Goal: Contribute content

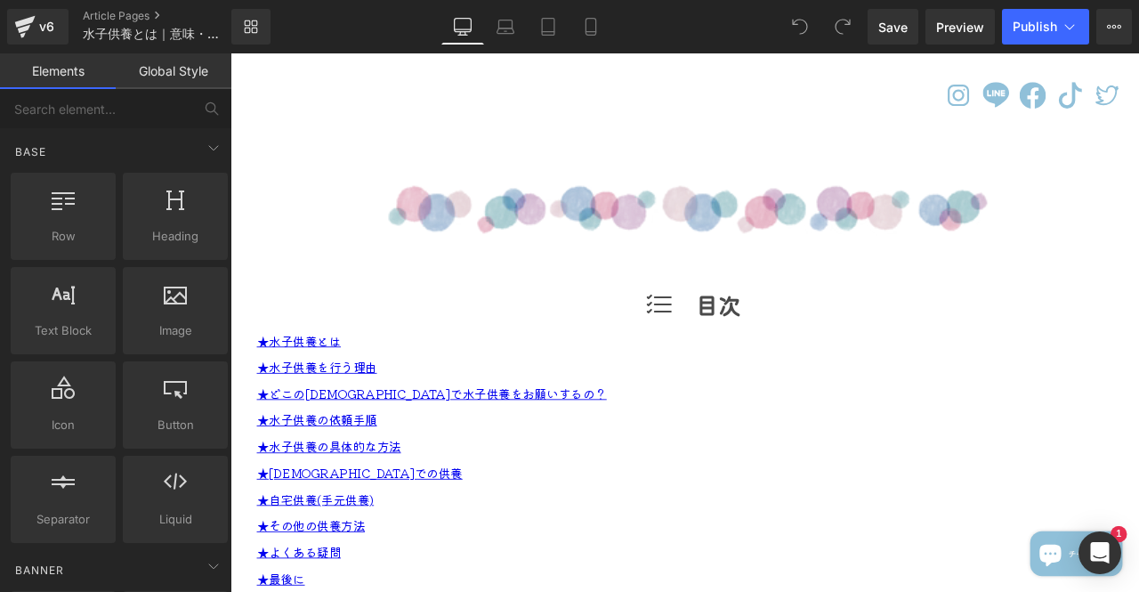
scroll to position [712, 0]
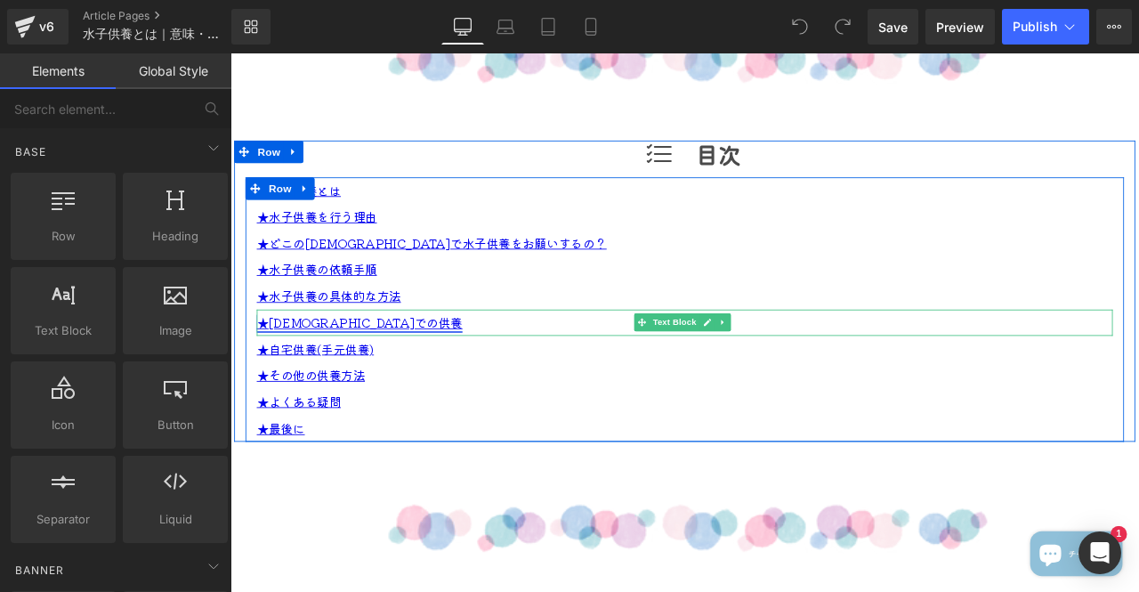
click at [342, 383] on link "★寺院での供養" at bounding box center [384, 371] width 244 height 21
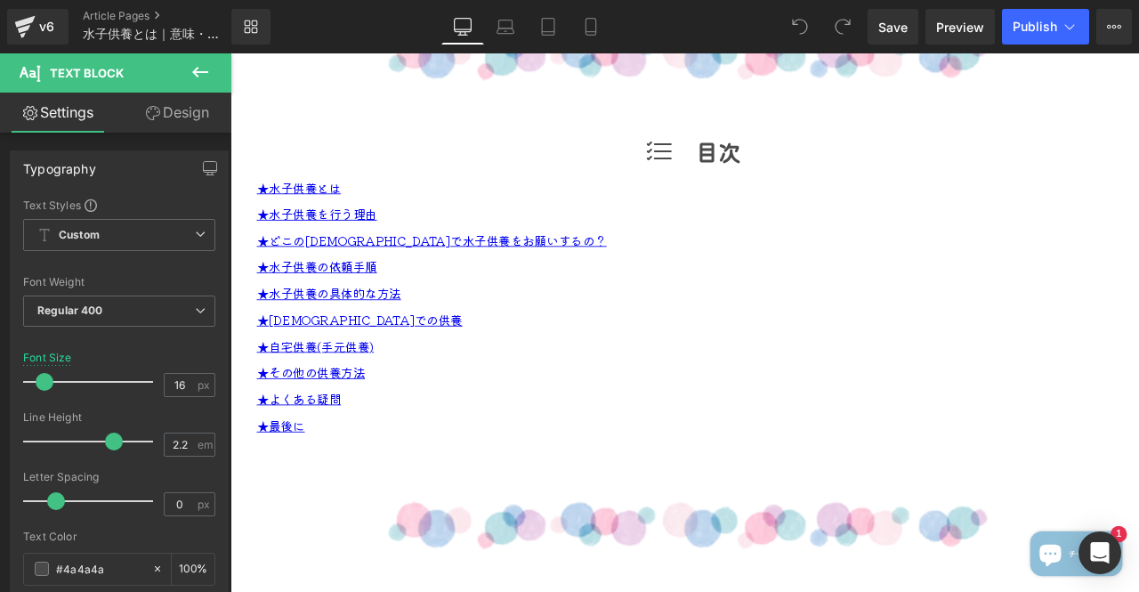
scroll to position [766, 0]
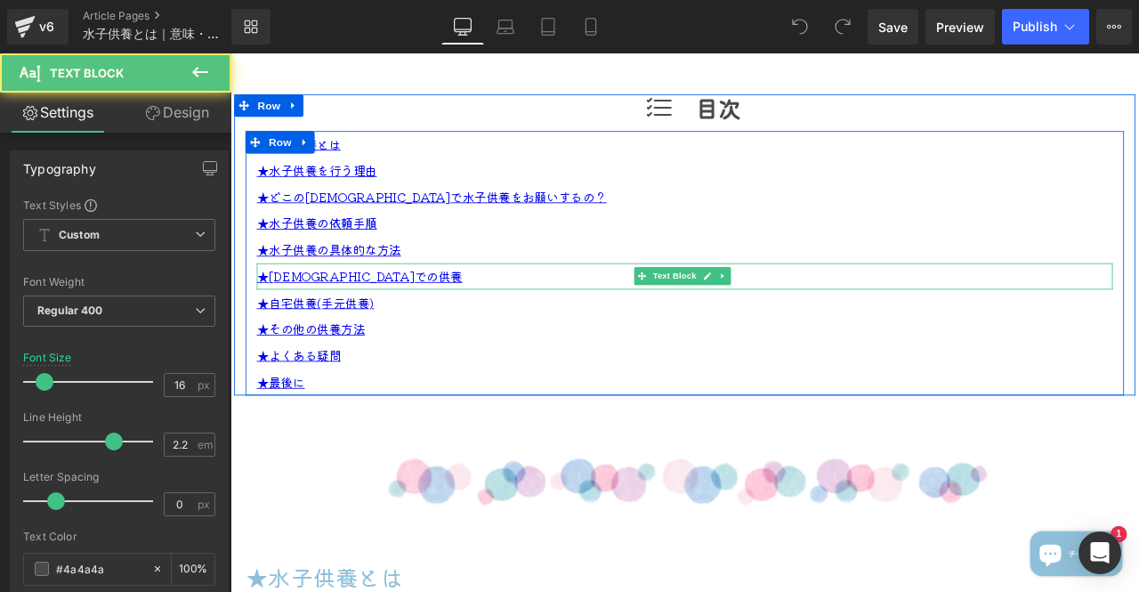
click at [389, 334] on p "★寺院での供養" at bounding box center [769, 318] width 1015 height 31
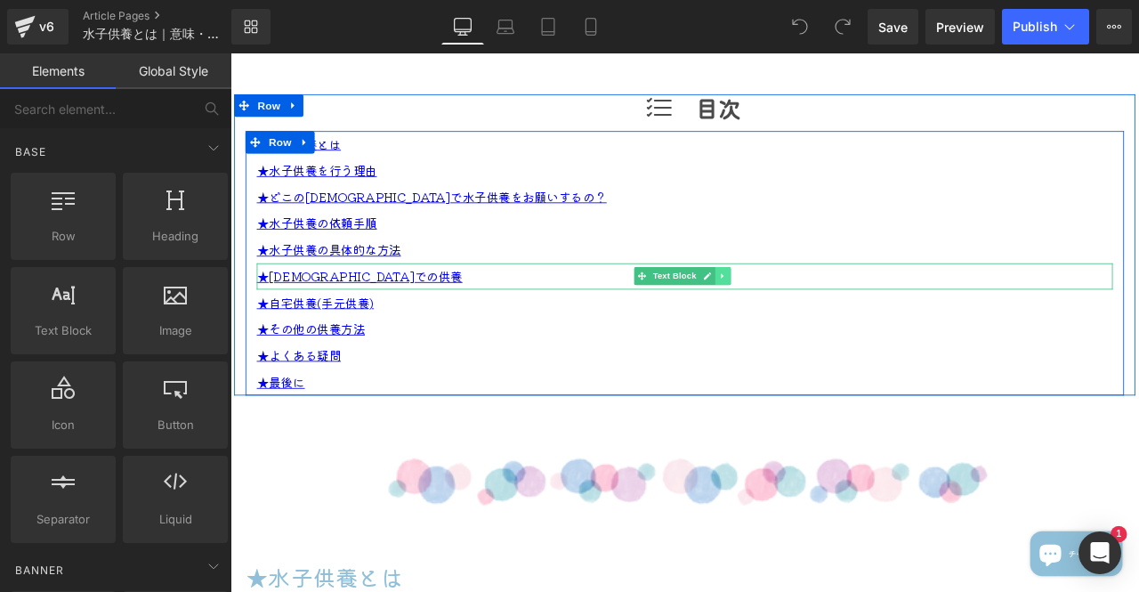
click at [811, 328] on link at bounding box center [815, 317] width 19 height 21
click at [815, 328] on link at bounding box center [824, 317] width 19 height 21
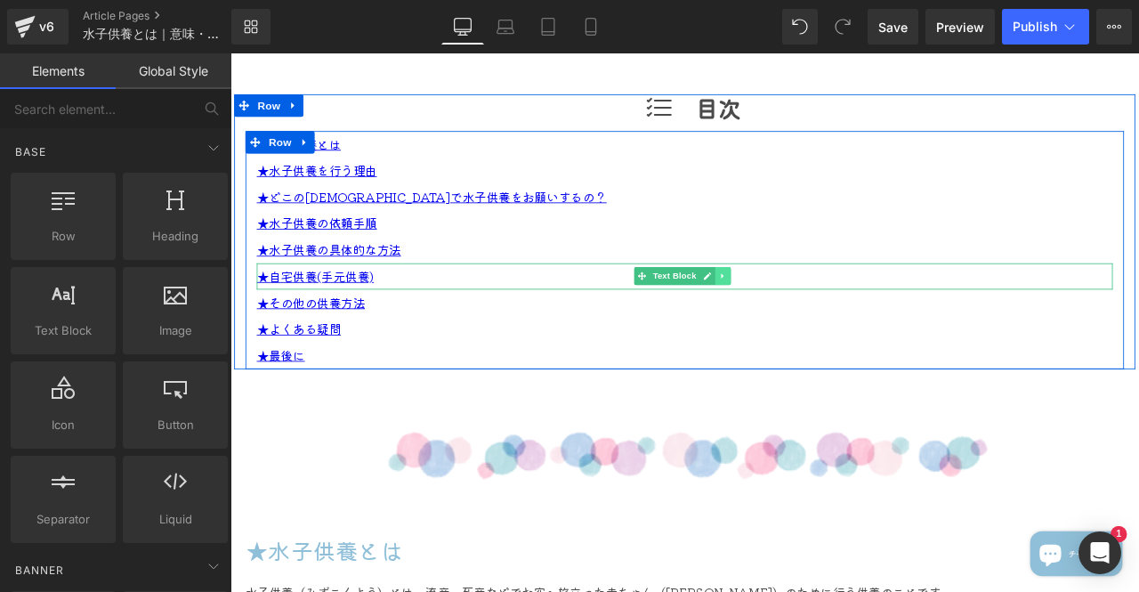
click at [812, 323] on icon at bounding box center [815, 317] width 10 height 11
click at [815, 328] on link at bounding box center [824, 317] width 19 height 21
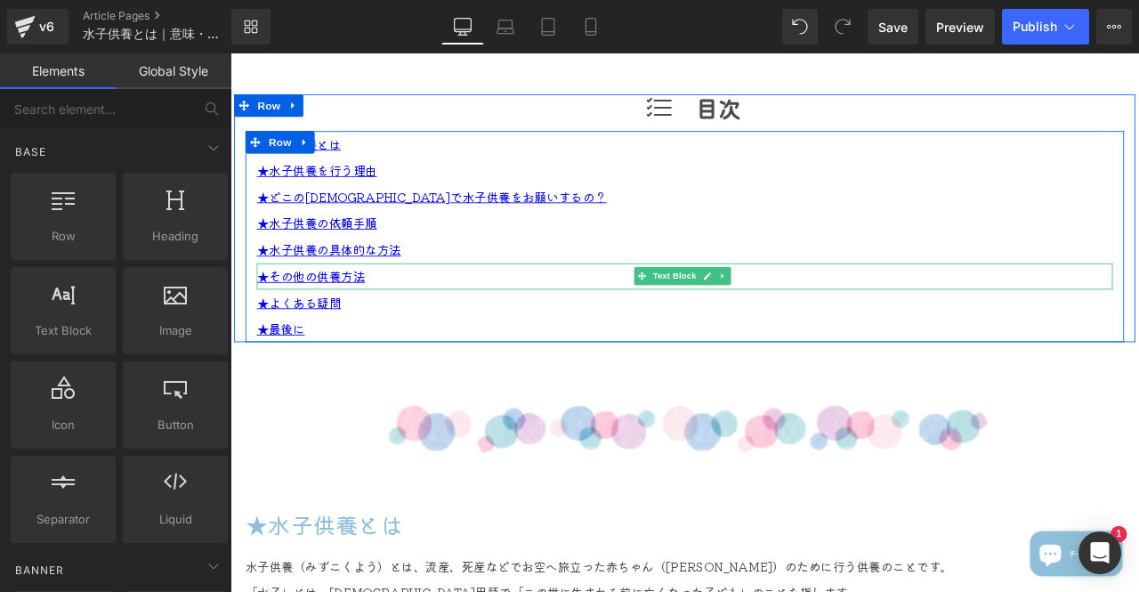
click at [812, 323] on icon at bounding box center [815, 317] width 10 height 11
click at [815, 328] on link at bounding box center [824, 317] width 19 height 21
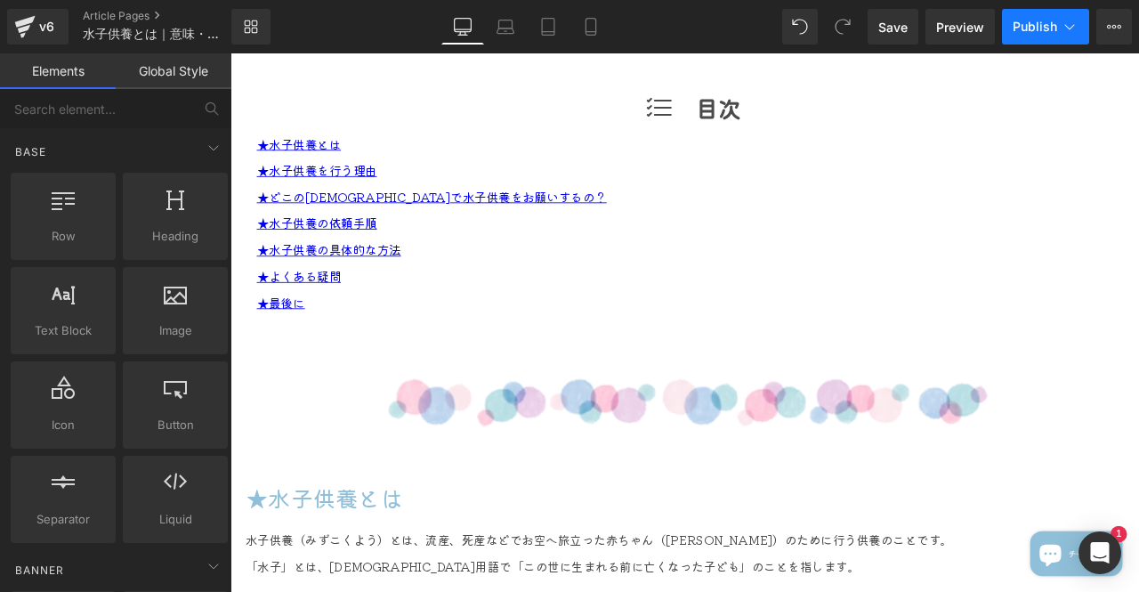
click at [1017, 31] on span "Publish" at bounding box center [1035, 27] width 45 height 14
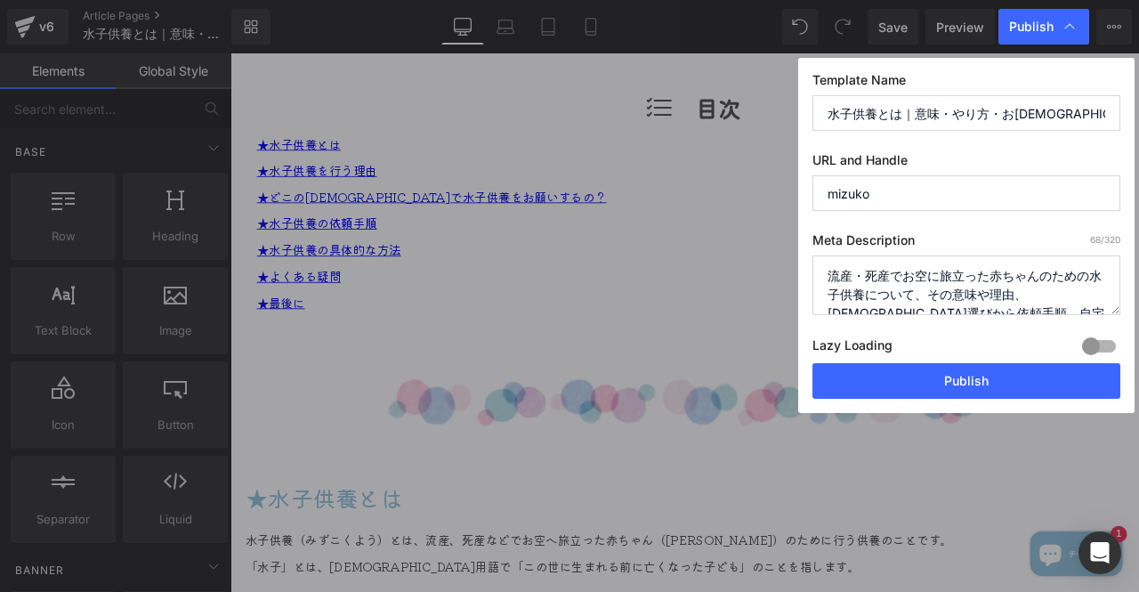
click at [1097, 346] on div at bounding box center [1099, 346] width 43 height 28
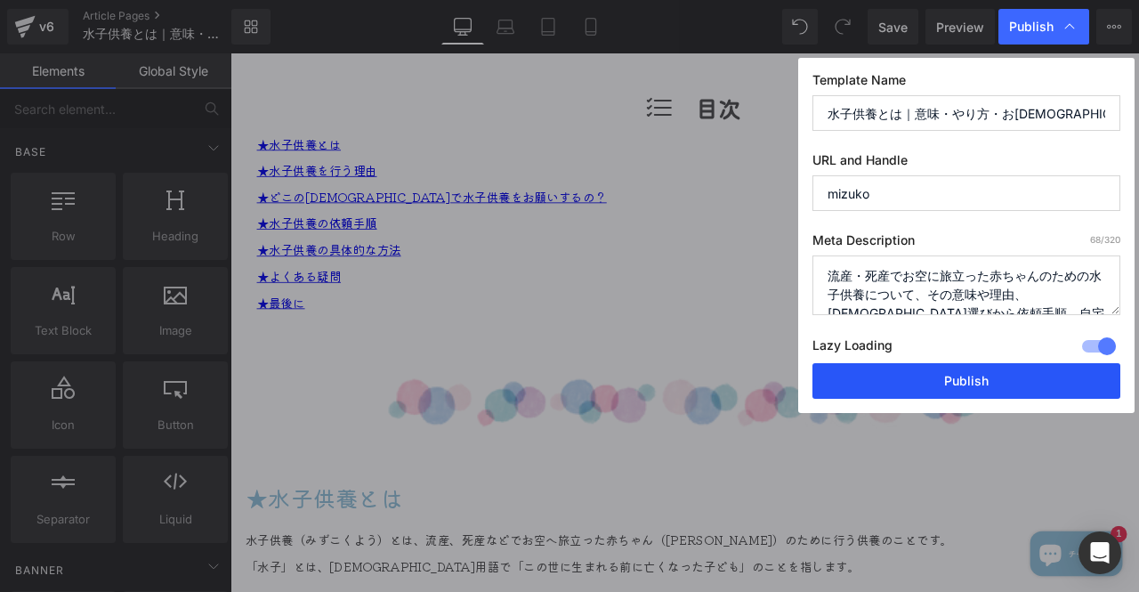
click at [1060, 367] on button "Publish" at bounding box center [967, 381] width 308 height 36
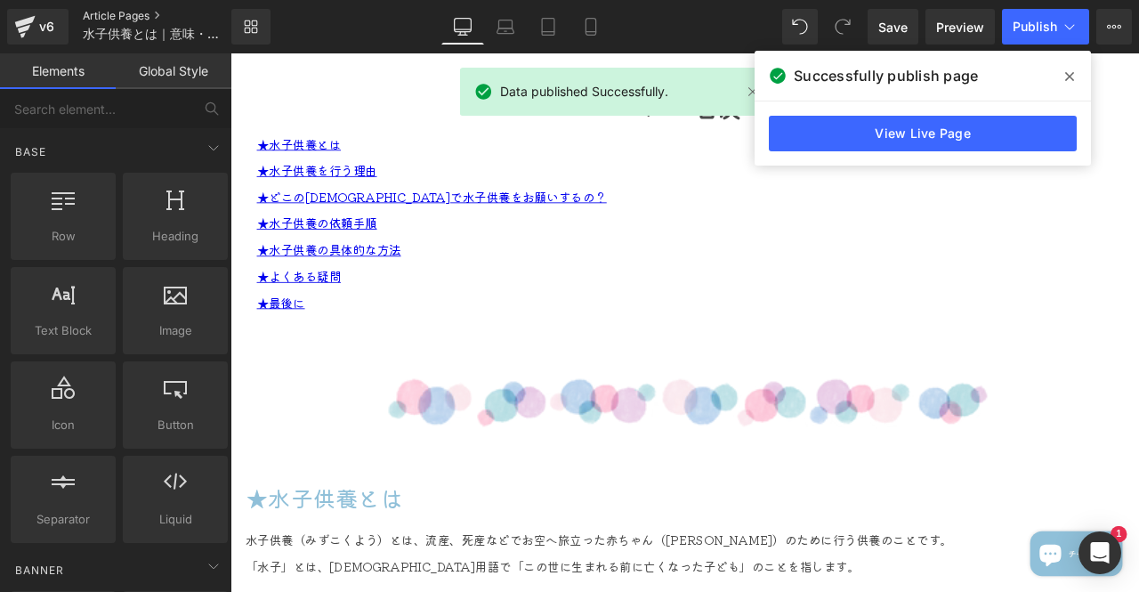
click at [142, 19] on link "Article Pages" at bounding box center [172, 16] width 178 height 14
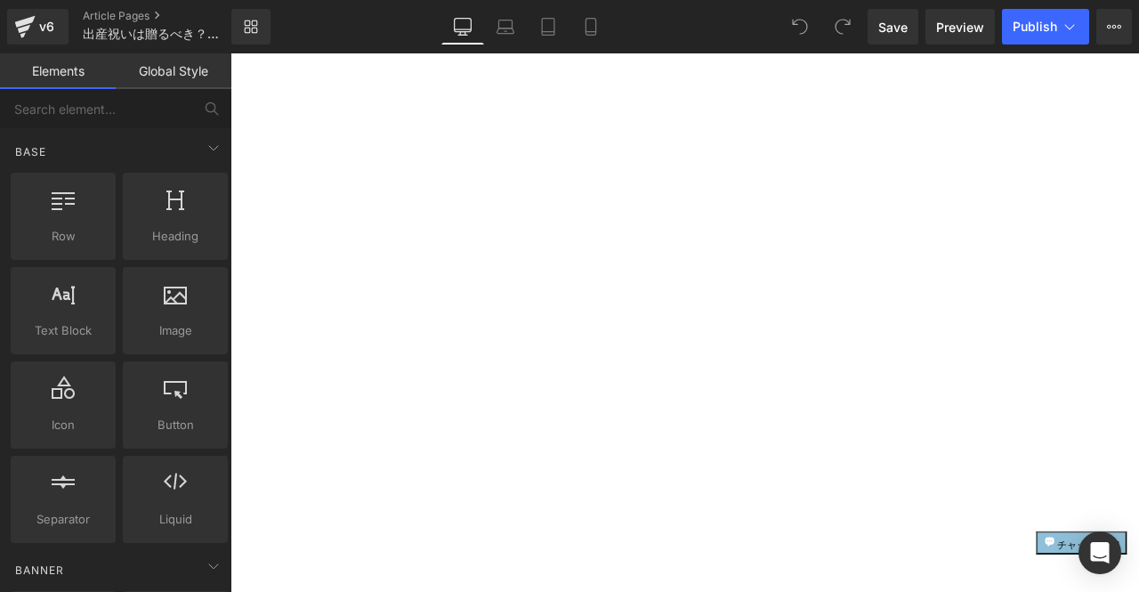
scroll to position [178, 0]
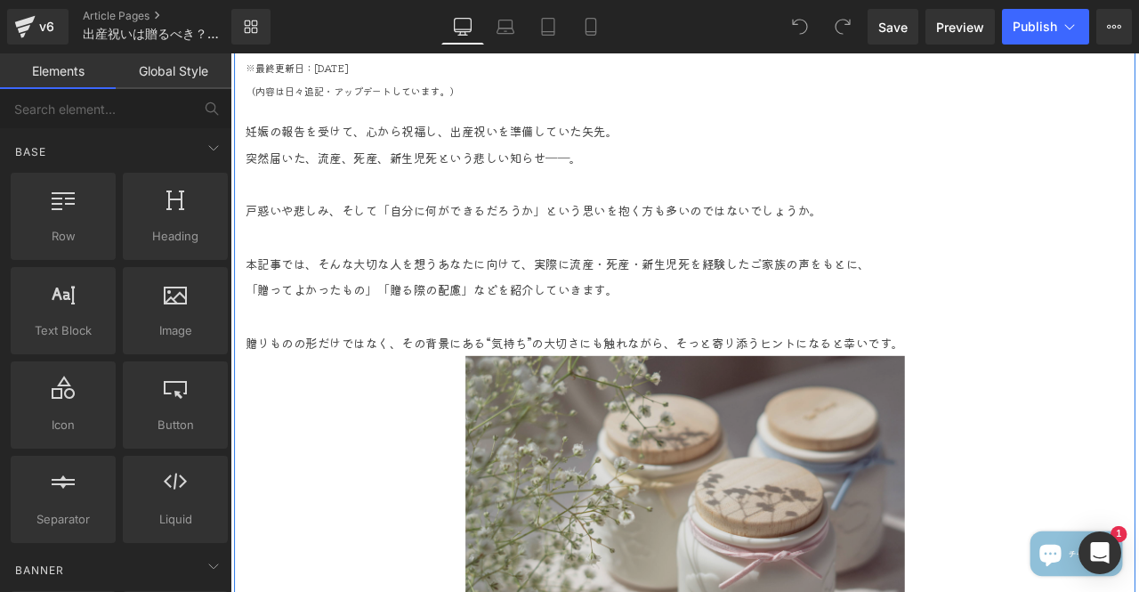
click at [814, 532] on img at bounding box center [769, 585] width 521 height 347
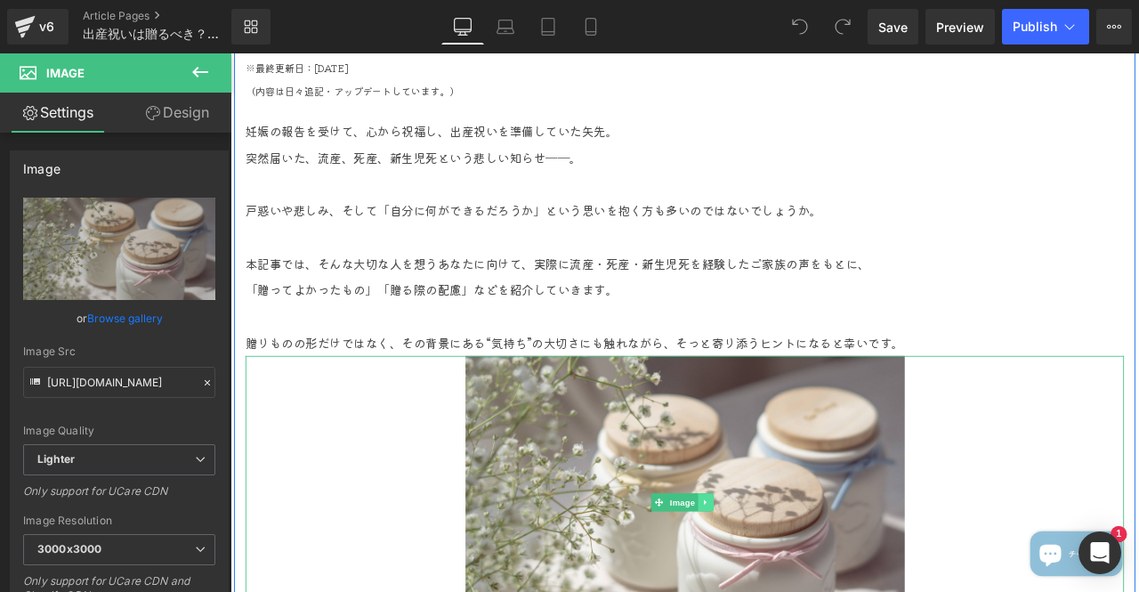
click at [792, 587] on icon at bounding box center [793, 586] width 3 height 6
click at [802, 584] on icon at bounding box center [804, 586] width 10 height 10
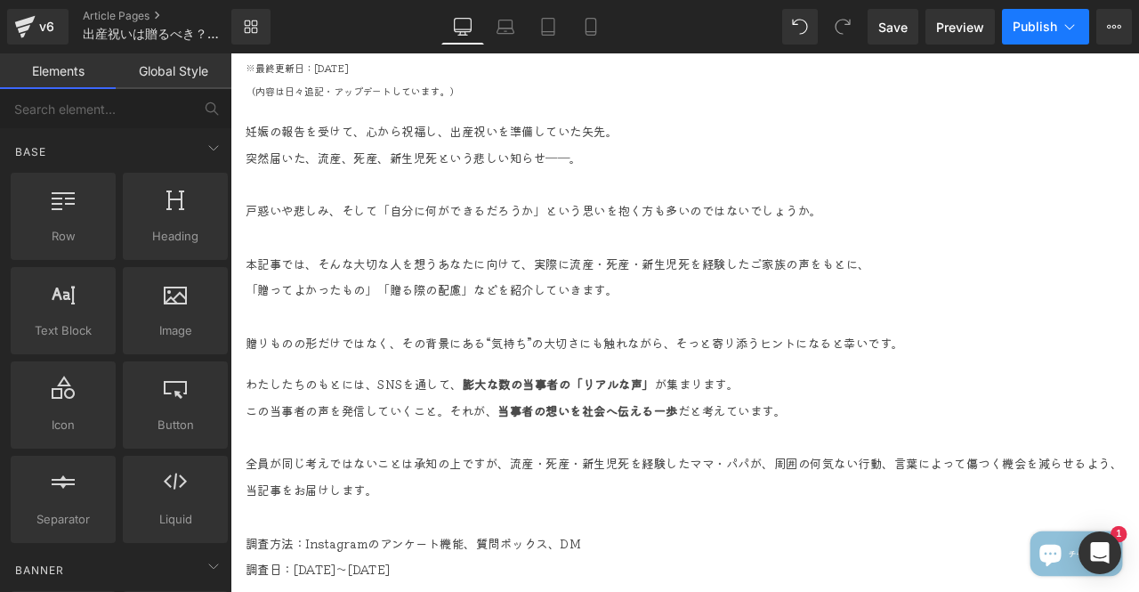
click at [1036, 23] on span "Publish" at bounding box center [1035, 27] width 45 height 14
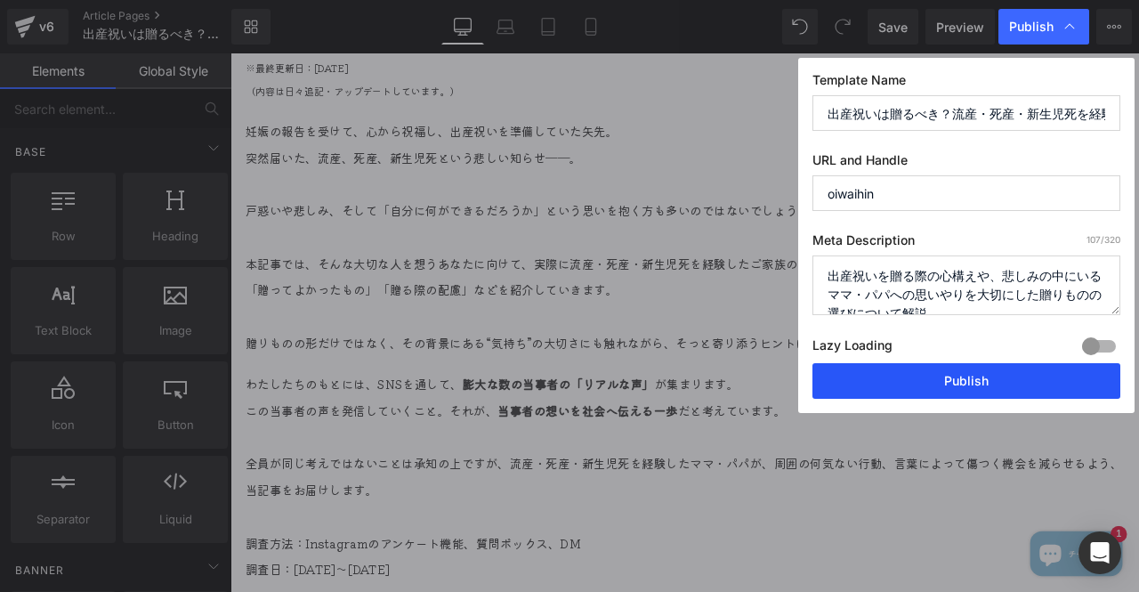
click at [943, 377] on button "Publish" at bounding box center [967, 381] width 308 height 36
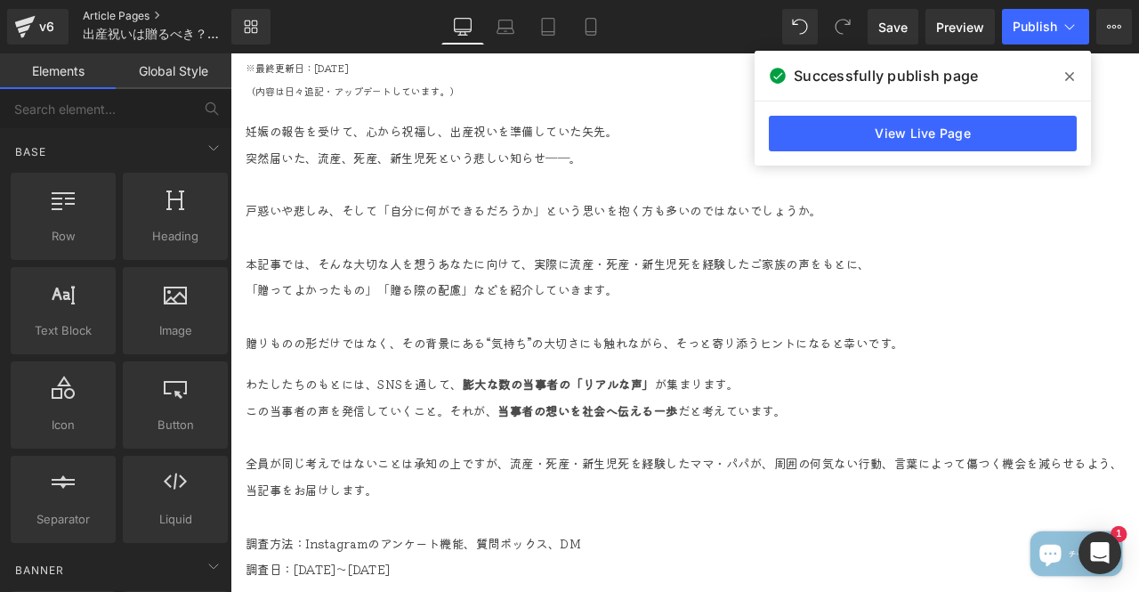
click at [134, 20] on link "Article Pages" at bounding box center [172, 16] width 178 height 14
